Goal: Task Accomplishment & Management: Manage account settings

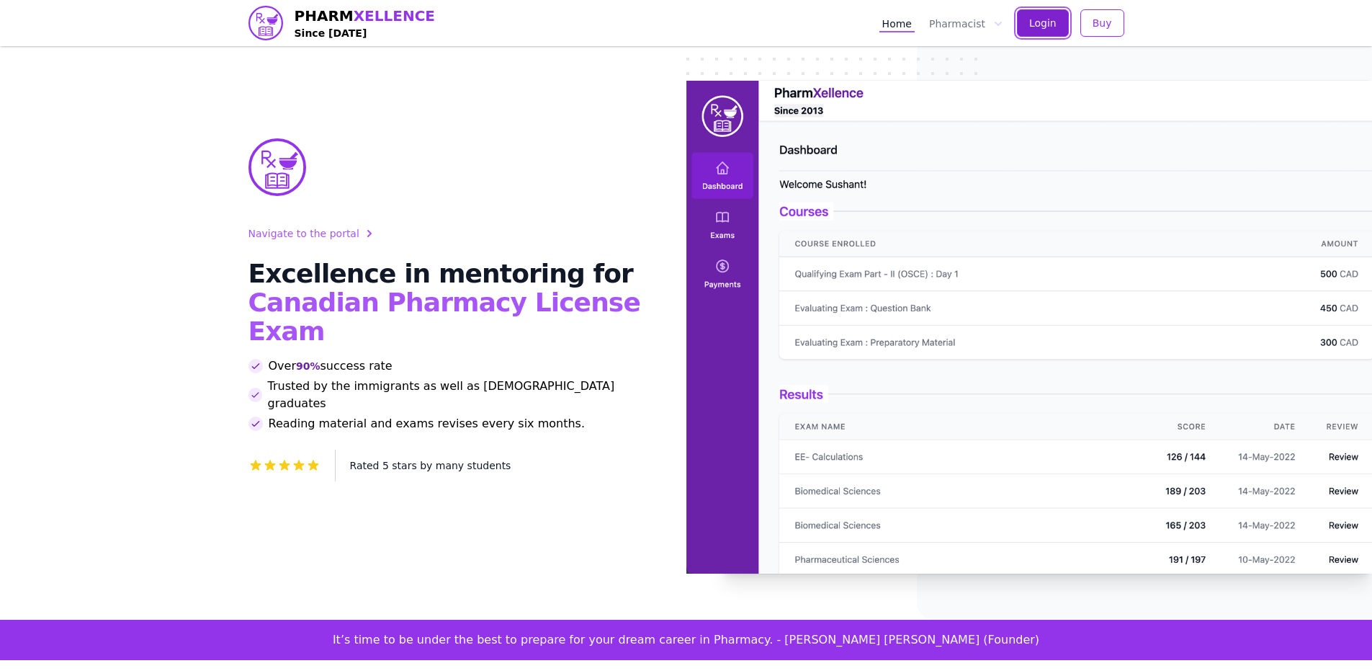
click at [1056, 11] on button "Login" at bounding box center [1043, 22] width 52 height 27
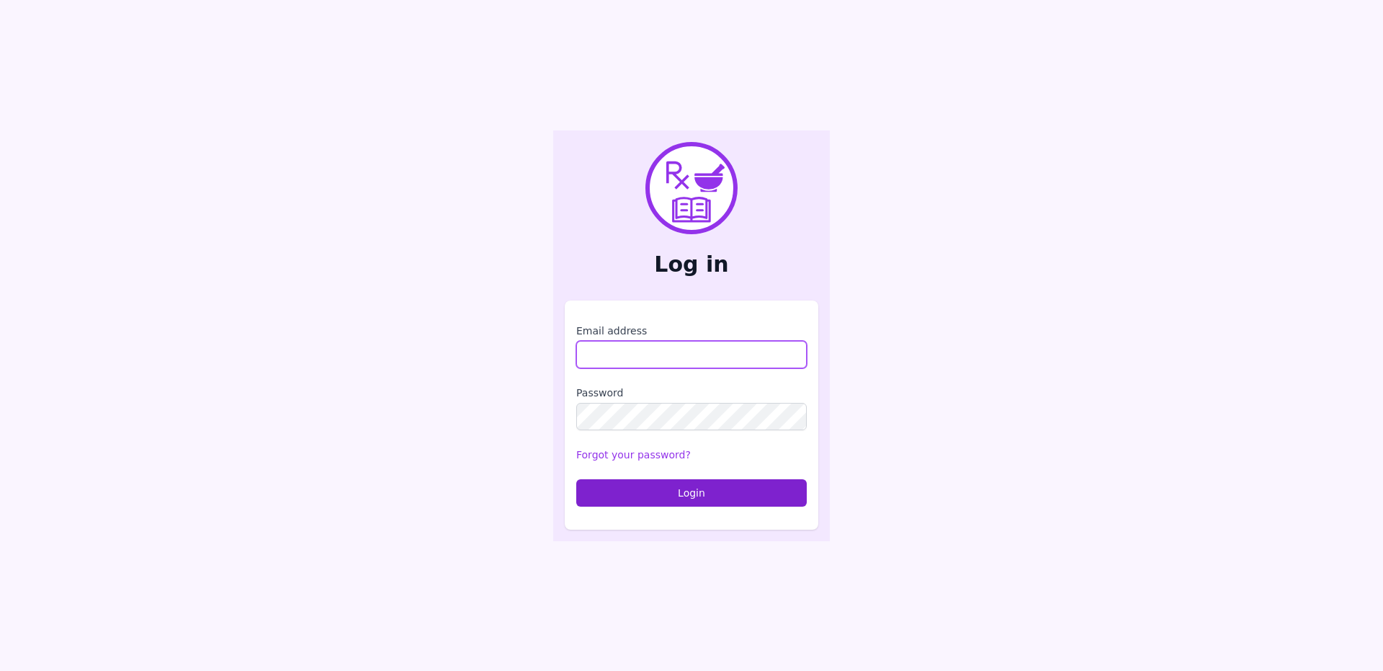
type input "**********"
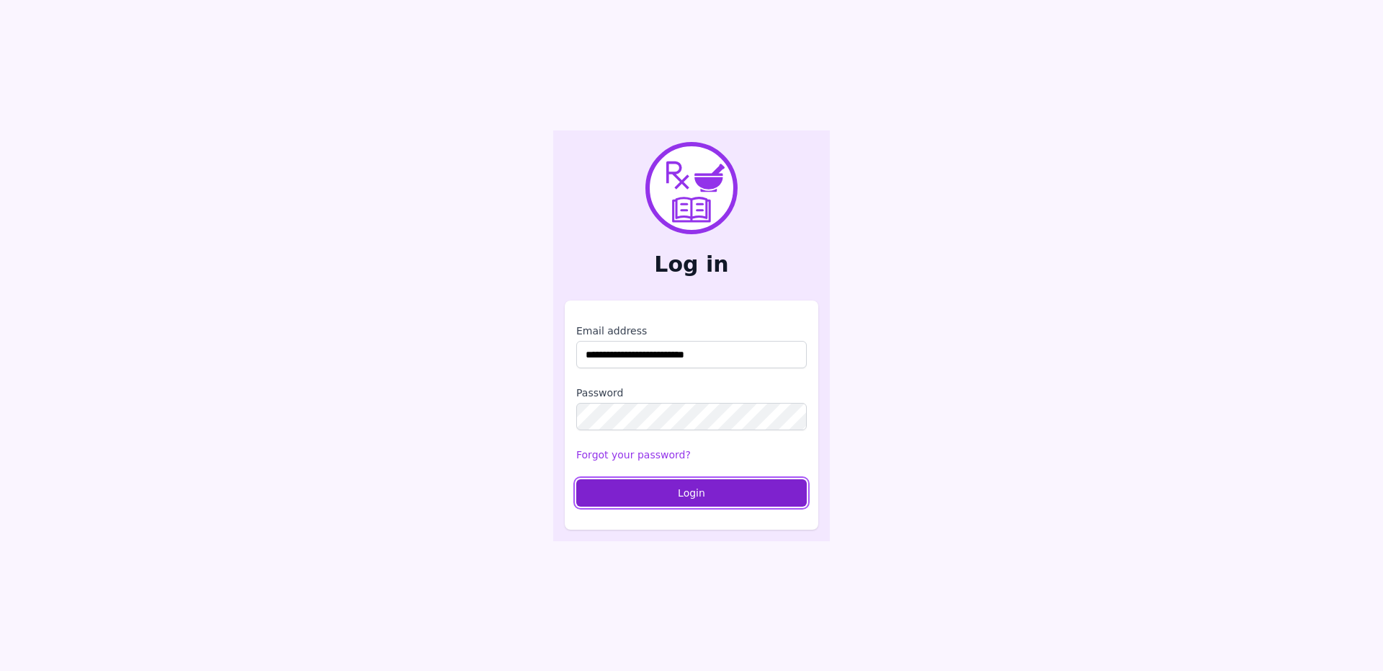
click at [669, 492] on button "Login" at bounding box center [691, 492] width 231 height 27
